Goal: Browse casually

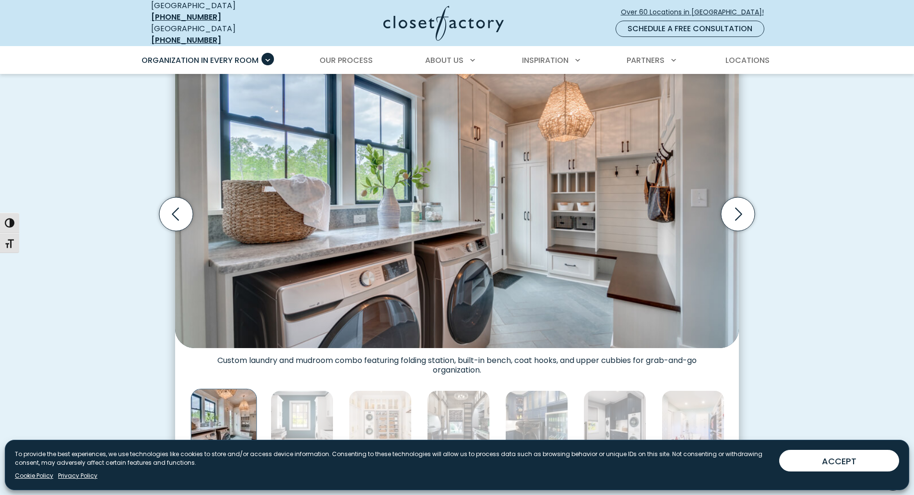
scroll to position [288, 0]
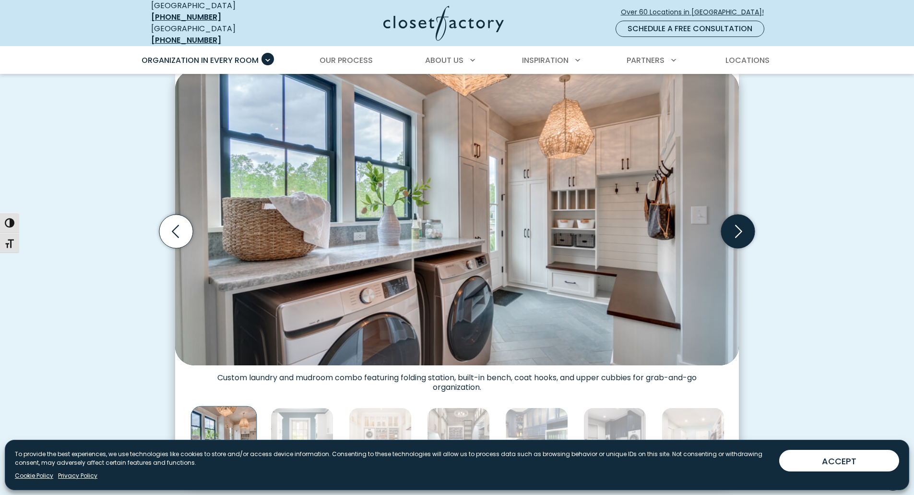
click at [724, 223] on icon "Next slide" at bounding box center [738, 231] width 34 height 34
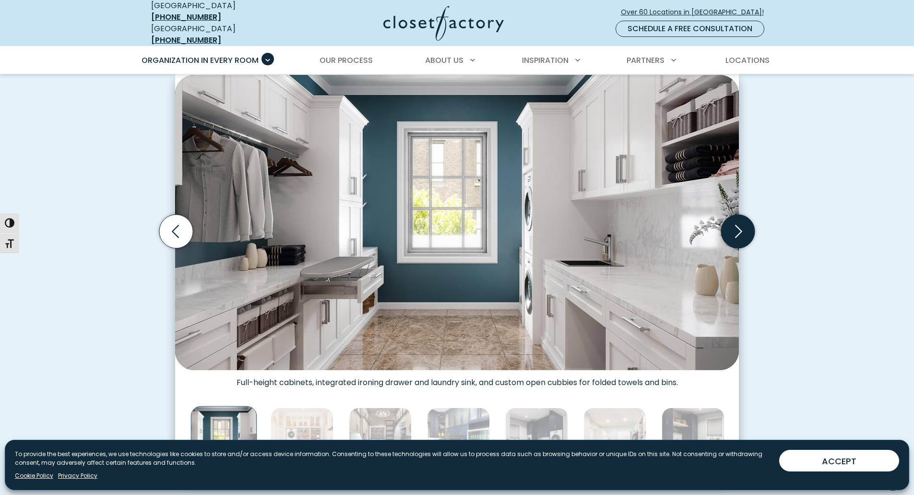
click at [724, 222] on icon "Next slide" at bounding box center [738, 231] width 34 height 34
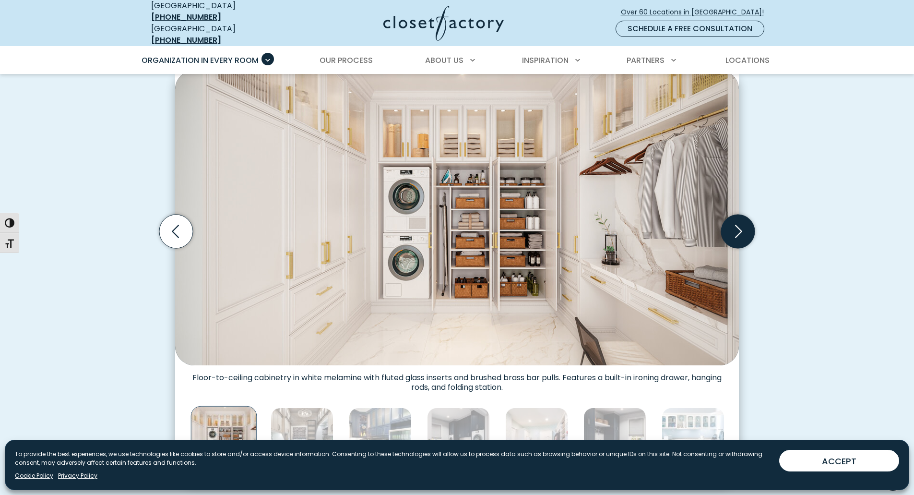
click at [724, 222] on icon "Next slide" at bounding box center [738, 231] width 34 height 34
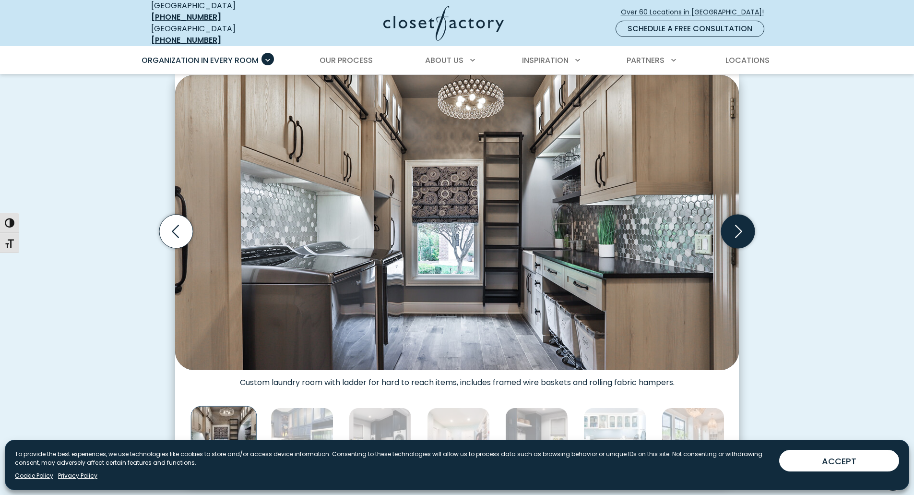
scroll to position [287, 0]
click at [724, 222] on icon "Next slide" at bounding box center [738, 232] width 34 height 34
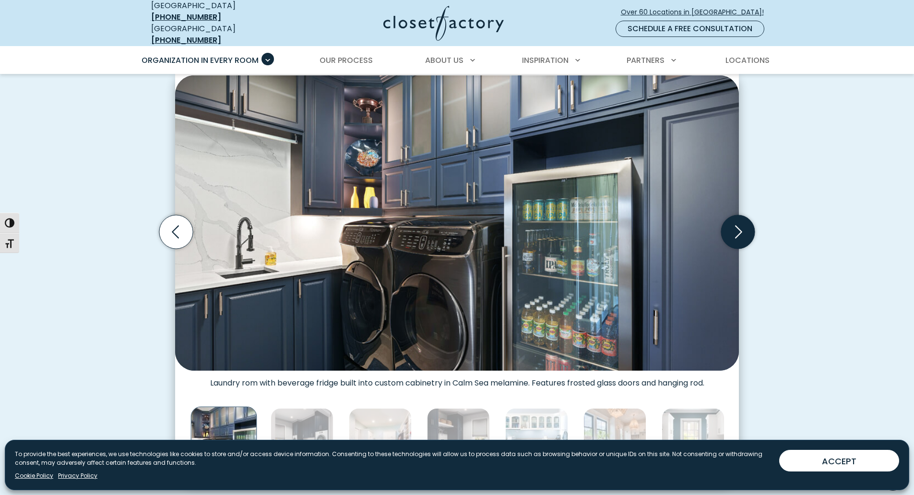
click at [724, 222] on icon "Next slide" at bounding box center [738, 232] width 34 height 34
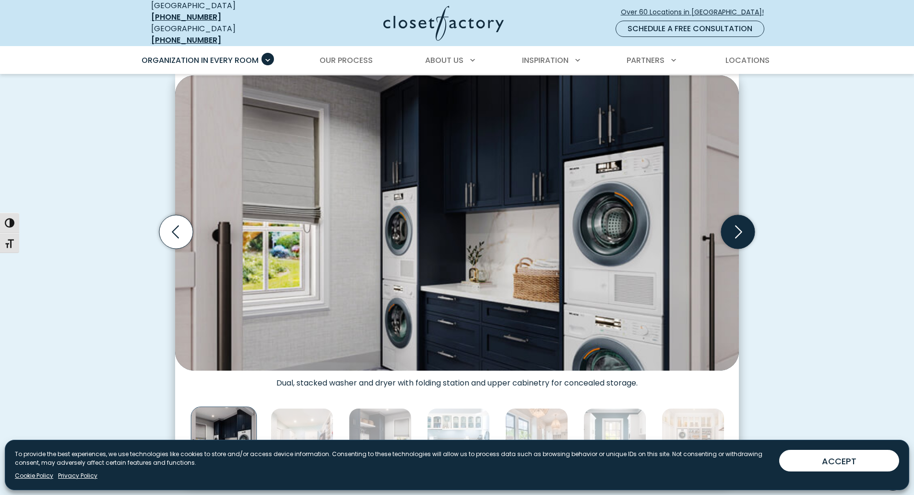
click at [724, 222] on icon "Next slide" at bounding box center [738, 232] width 34 height 34
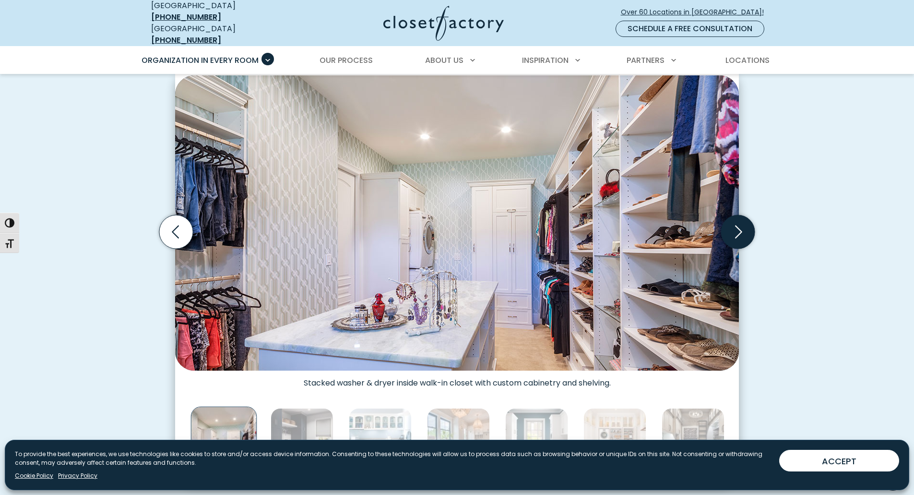
click at [724, 222] on icon "Next slide" at bounding box center [738, 232] width 34 height 34
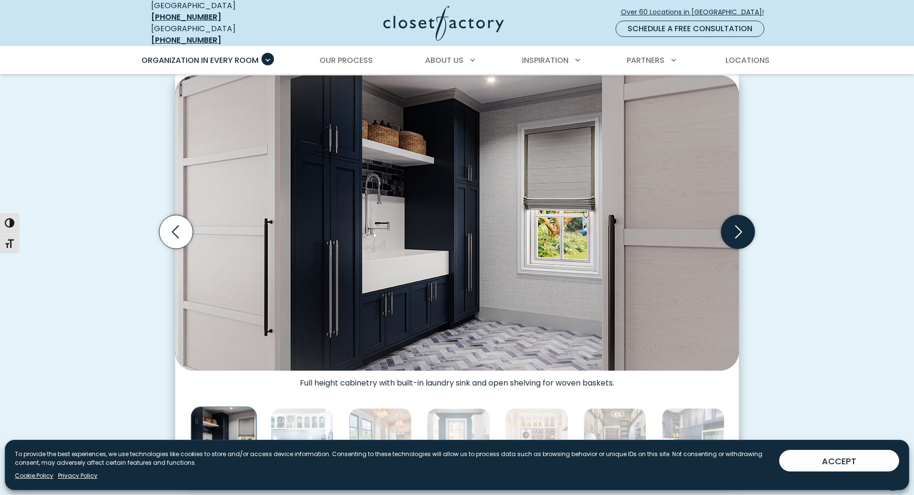
click at [724, 222] on icon "Next slide" at bounding box center [738, 232] width 34 height 34
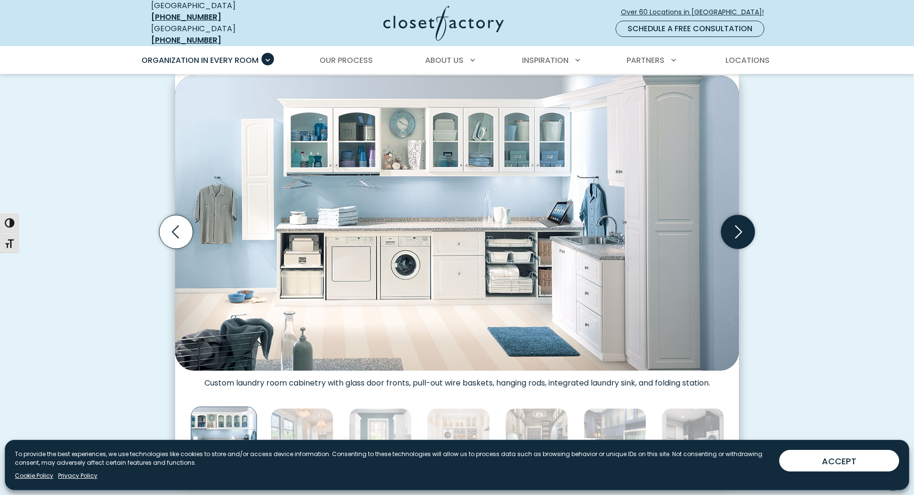
click at [724, 222] on icon "Next slide" at bounding box center [738, 232] width 34 height 34
